Goal: Information Seeking & Learning: Find specific fact

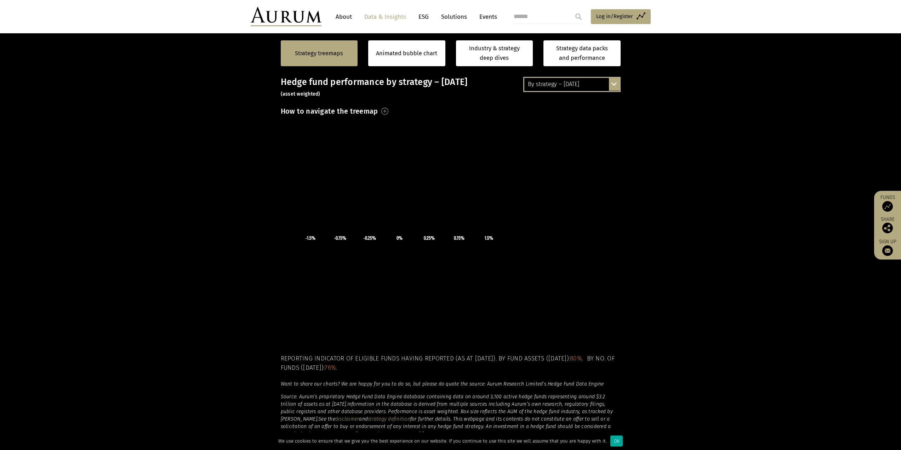
scroll to position [193, 0]
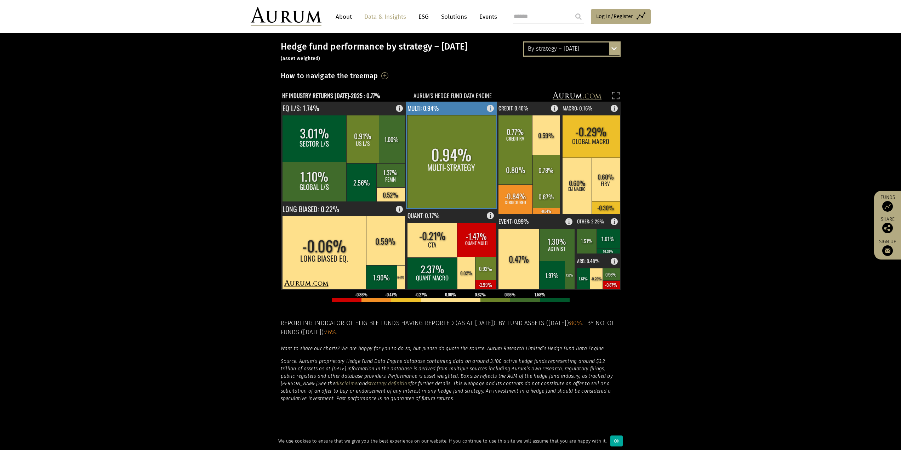
click at [454, 119] on rect at bounding box center [451, 161] width 89 height 93
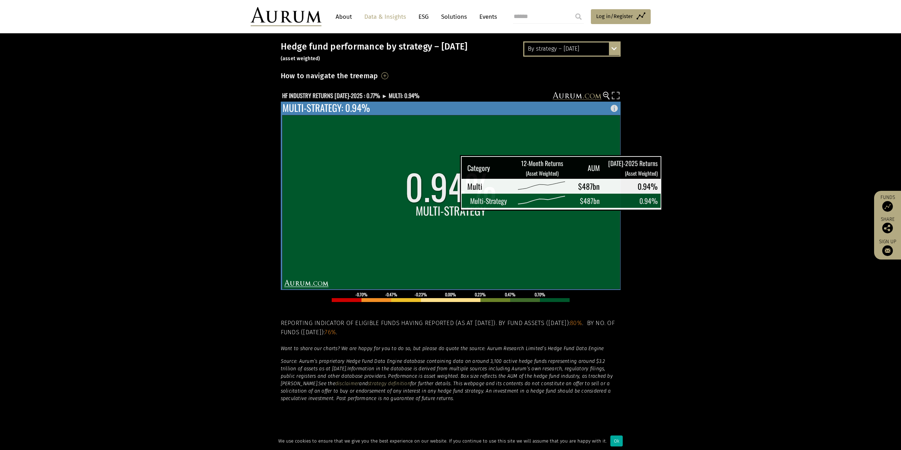
click at [442, 196] on rect at bounding box center [451, 202] width 338 height 174
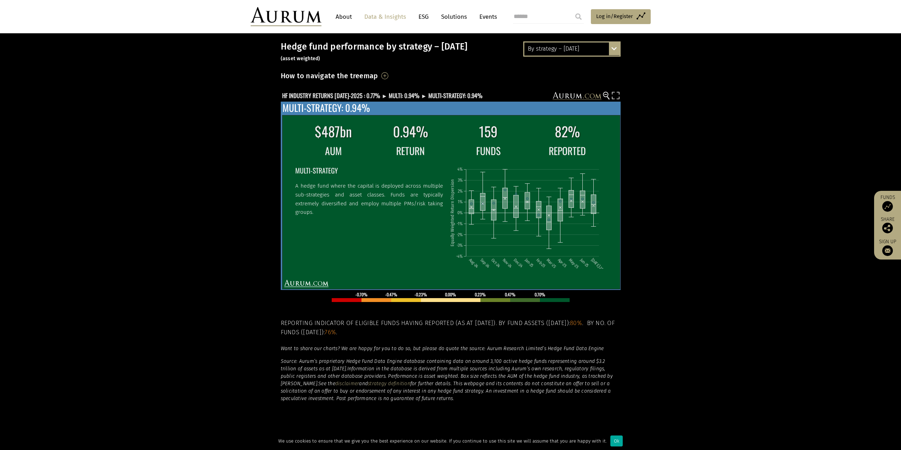
click at [475, 193] on icon "Aug-24 Sep-24 Oct-24 Nov-24 Dec-24 Jan-25 Feb-25 Mar-25 Apr-25 May-25 Jun-25 [D…" at bounding box center [527, 214] width 157 height 108
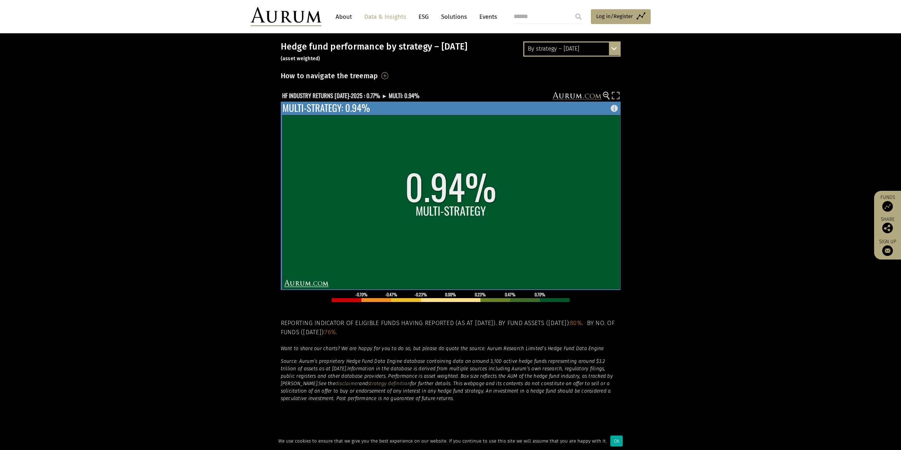
click at [475, 172] on rect at bounding box center [451, 202] width 338 height 174
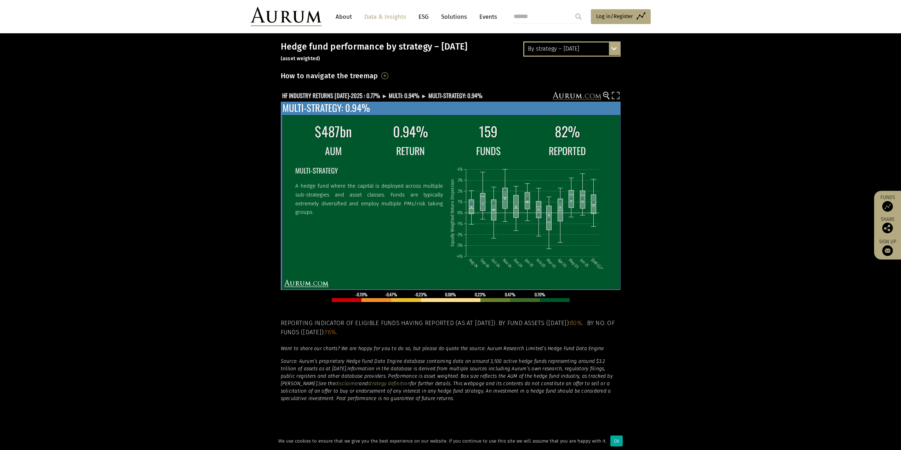
click at [409, 138] on td "0.94%" at bounding box center [410, 131] width 76 height 22
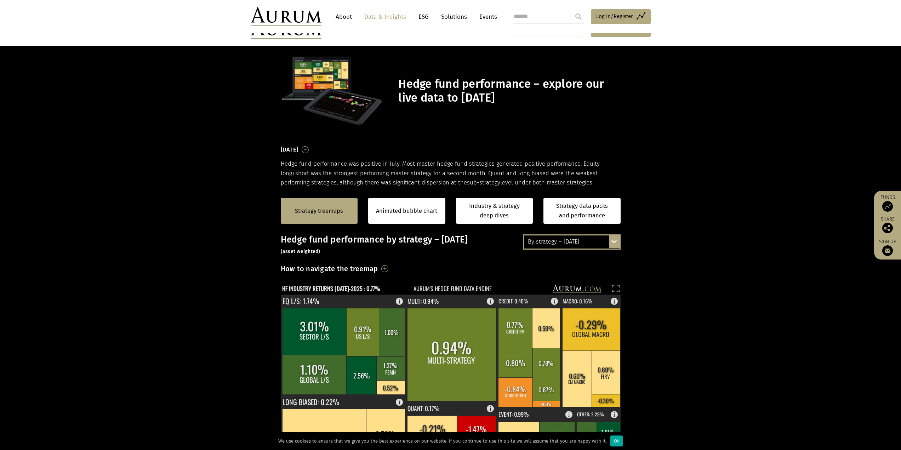
scroll to position [106, 0]
